Goal: Browse casually: Explore the website without a specific task or goal

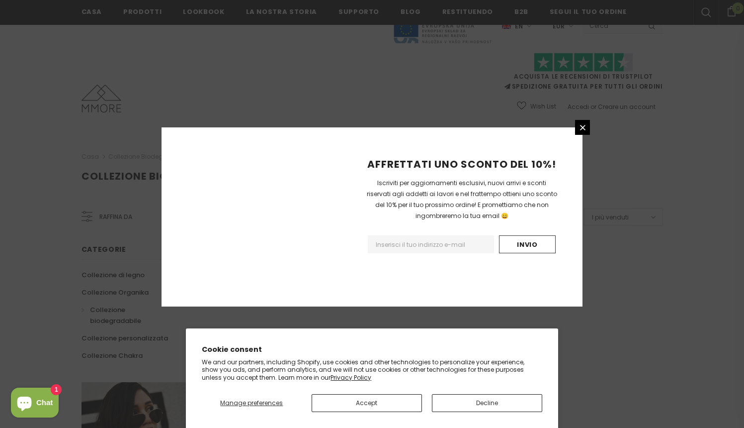
scroll to position [592, 0]
